Goal: Transaction & Acquisition: Subscribe to service/newsletter

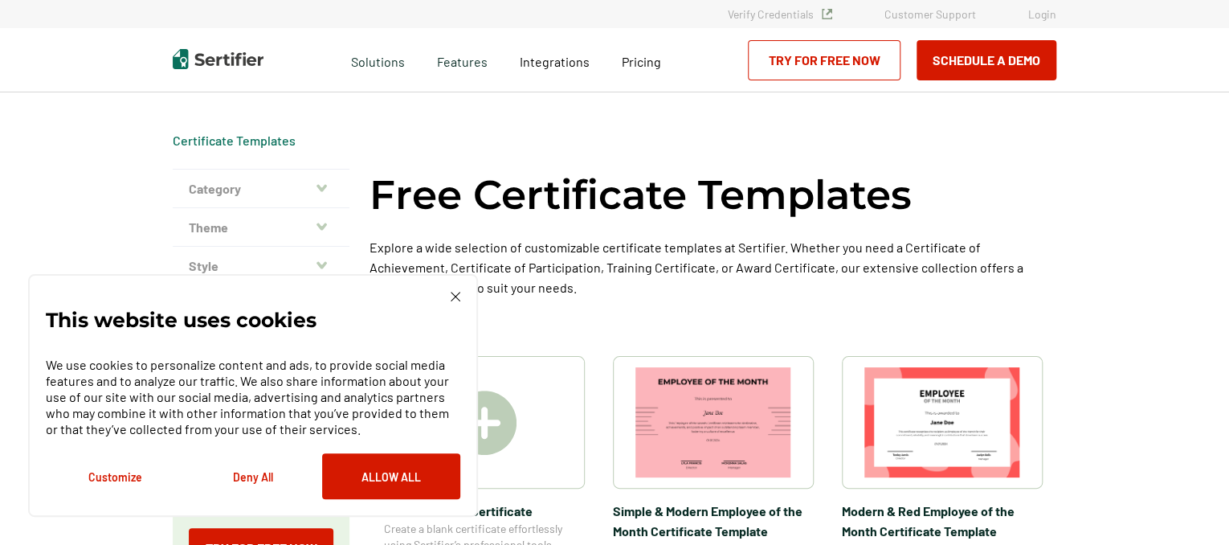
click at [799, 71] on link "Try for Free Now" at bounding box center [824, 60] width 153 height 40
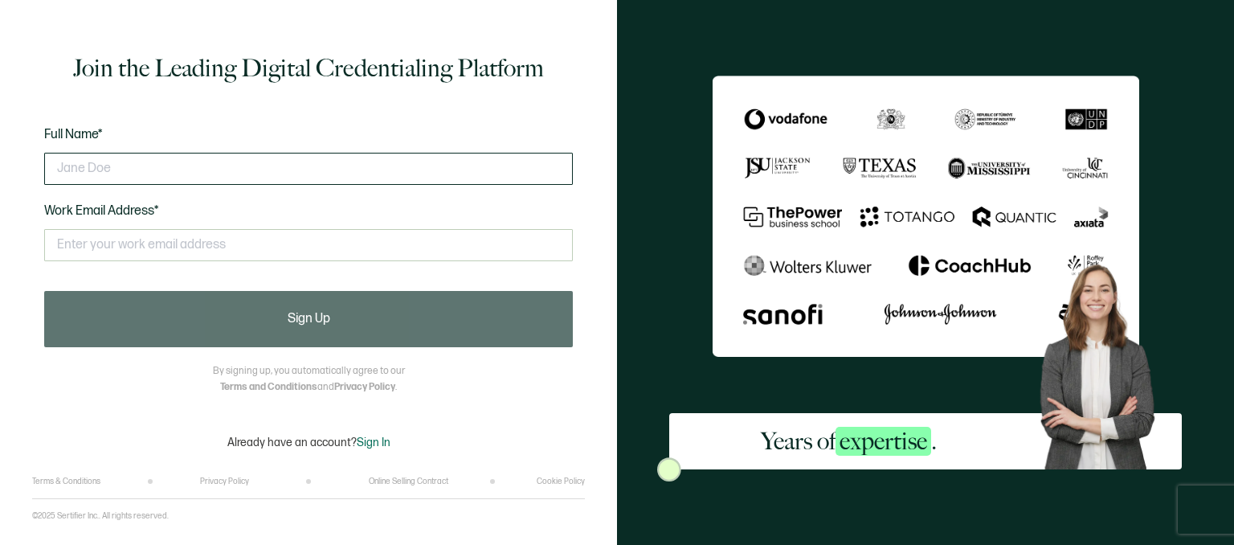
click at [485, 178] on input "text" at bounding box center [308, 169] width 529 height 32
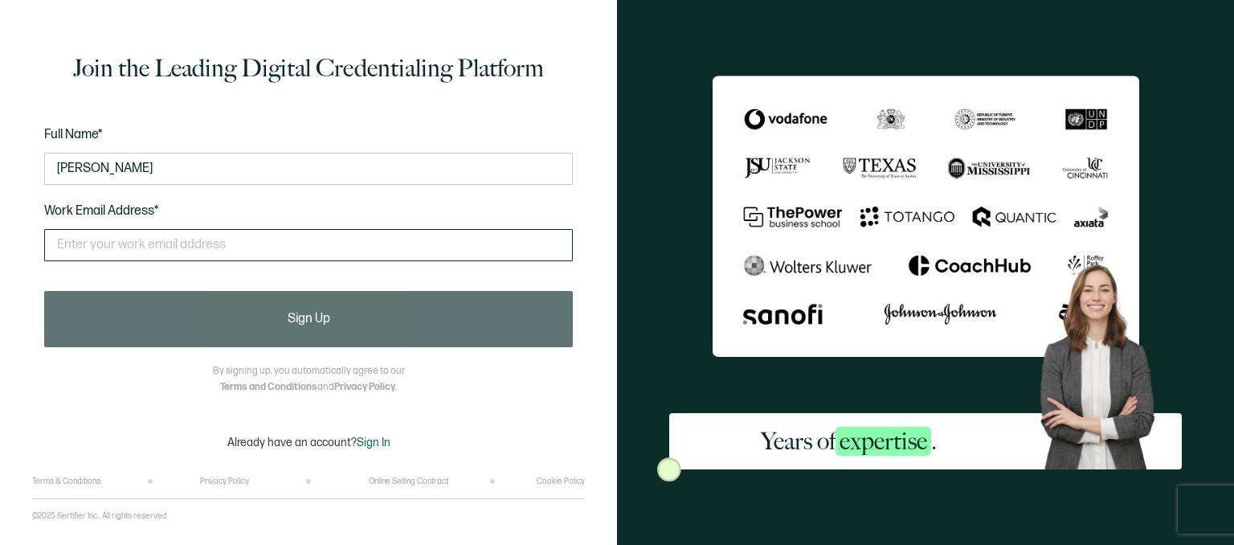
type input "[PERSON_NAME]"
click at [436, 254] on input "text" at bounding box center [308, 245] width 529 height 32
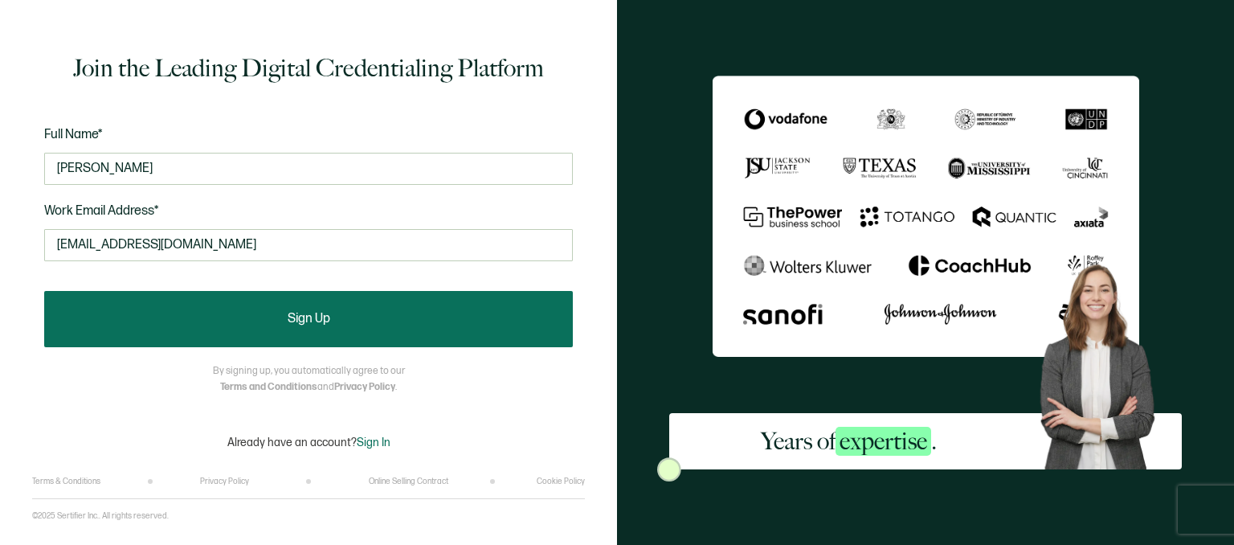
type input "[EMAIL_ADDRESS][DOMAIN_NAME]"
click at [439, 322] on button "Sign Up" at bounding box center [308, 319] width 529 height 56
